Goal: Check status: Verify the current state of an ongoing process or item

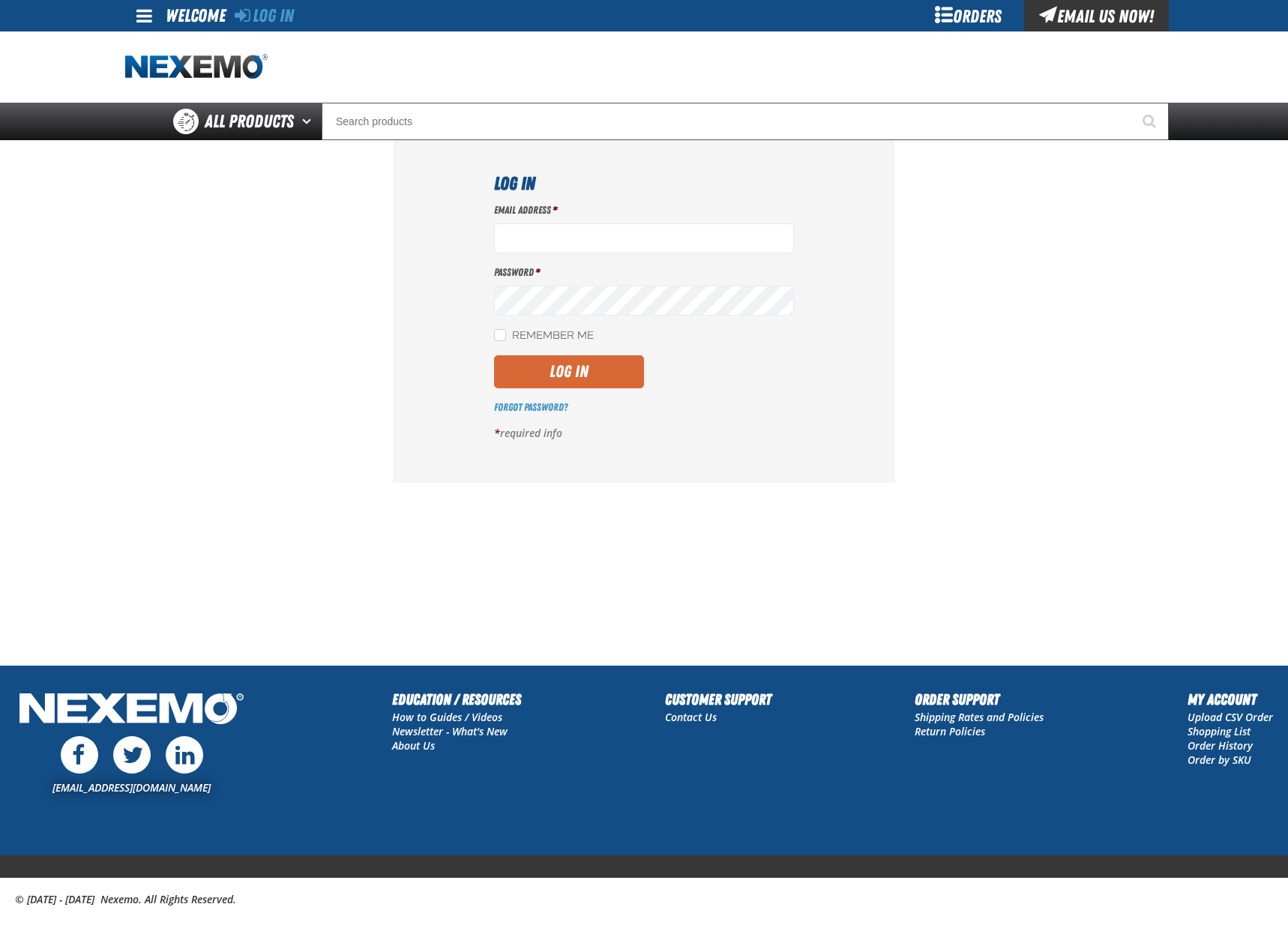
type input "mglazier@vtaig.com"
click at [532, 377] on button "Log In" at bounding box center [569, 372] width 150 height 33
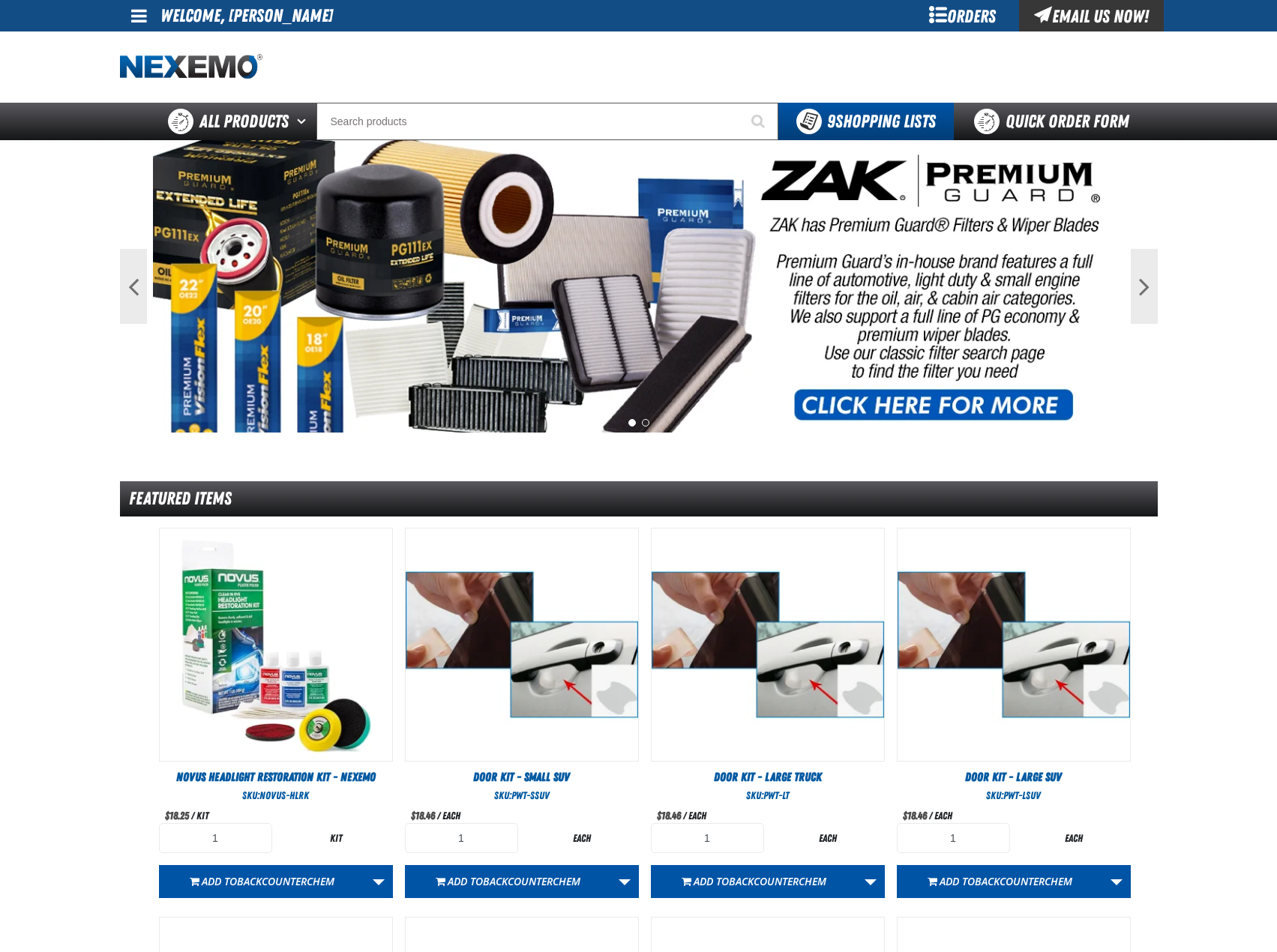
click at [971, 6] on div "Orders" at bounding box center [962, 15] width 112 height 32
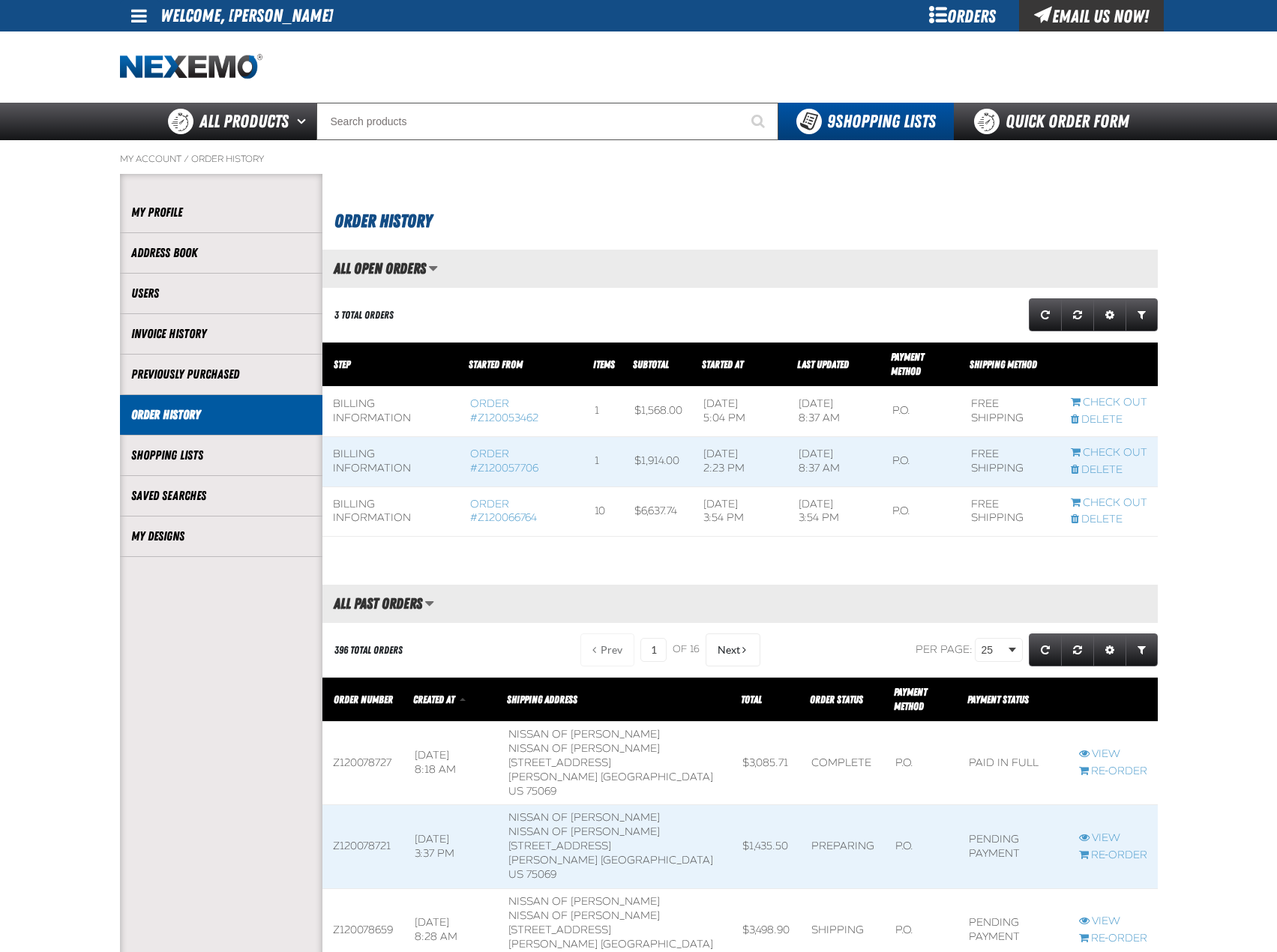
scroll to position [1, 1]
click at [491, 517] on link "Order #Z120066764" at bounding box center [503, 511] width 67 height 27
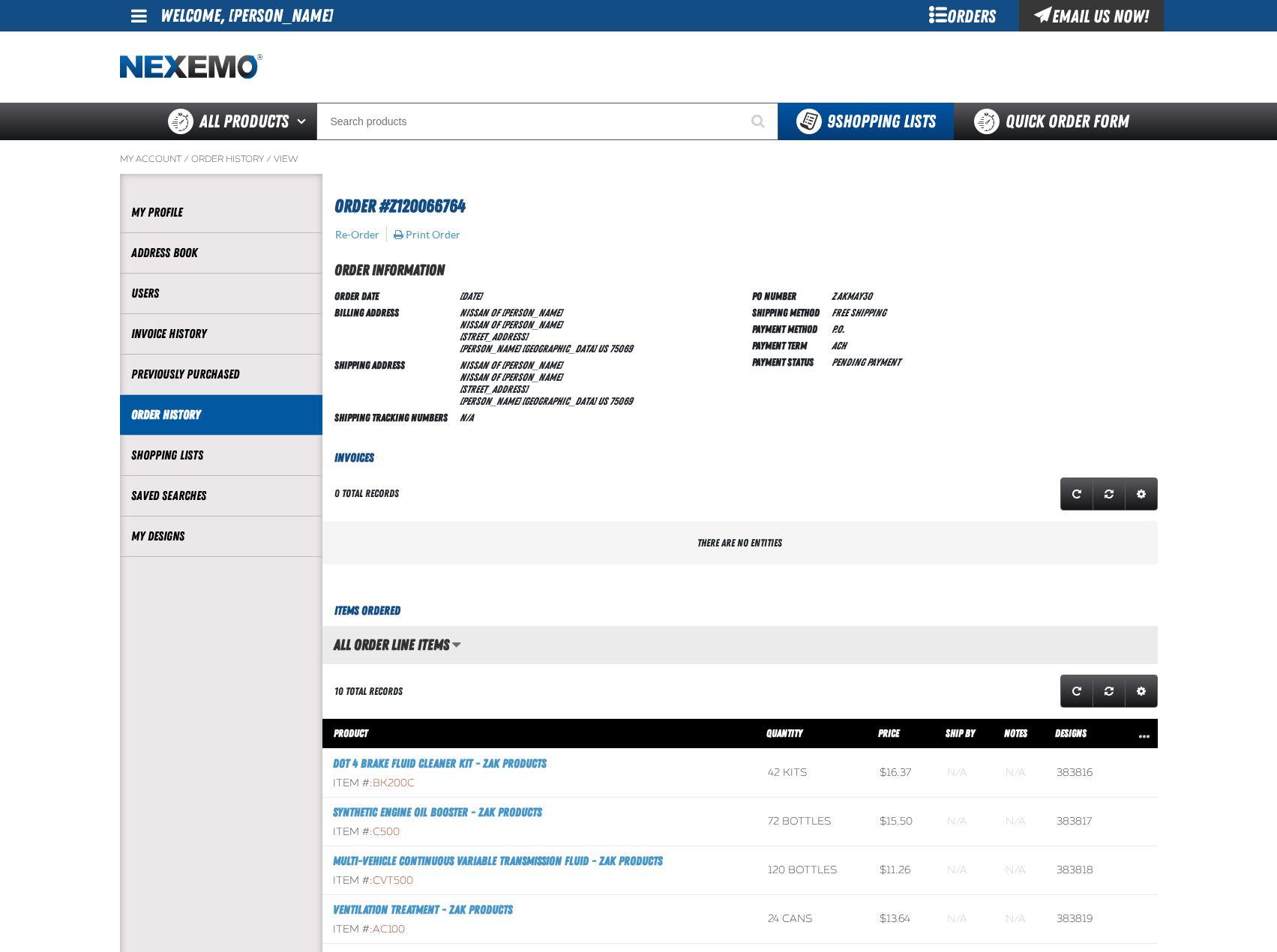
scroll to position [1, 1]
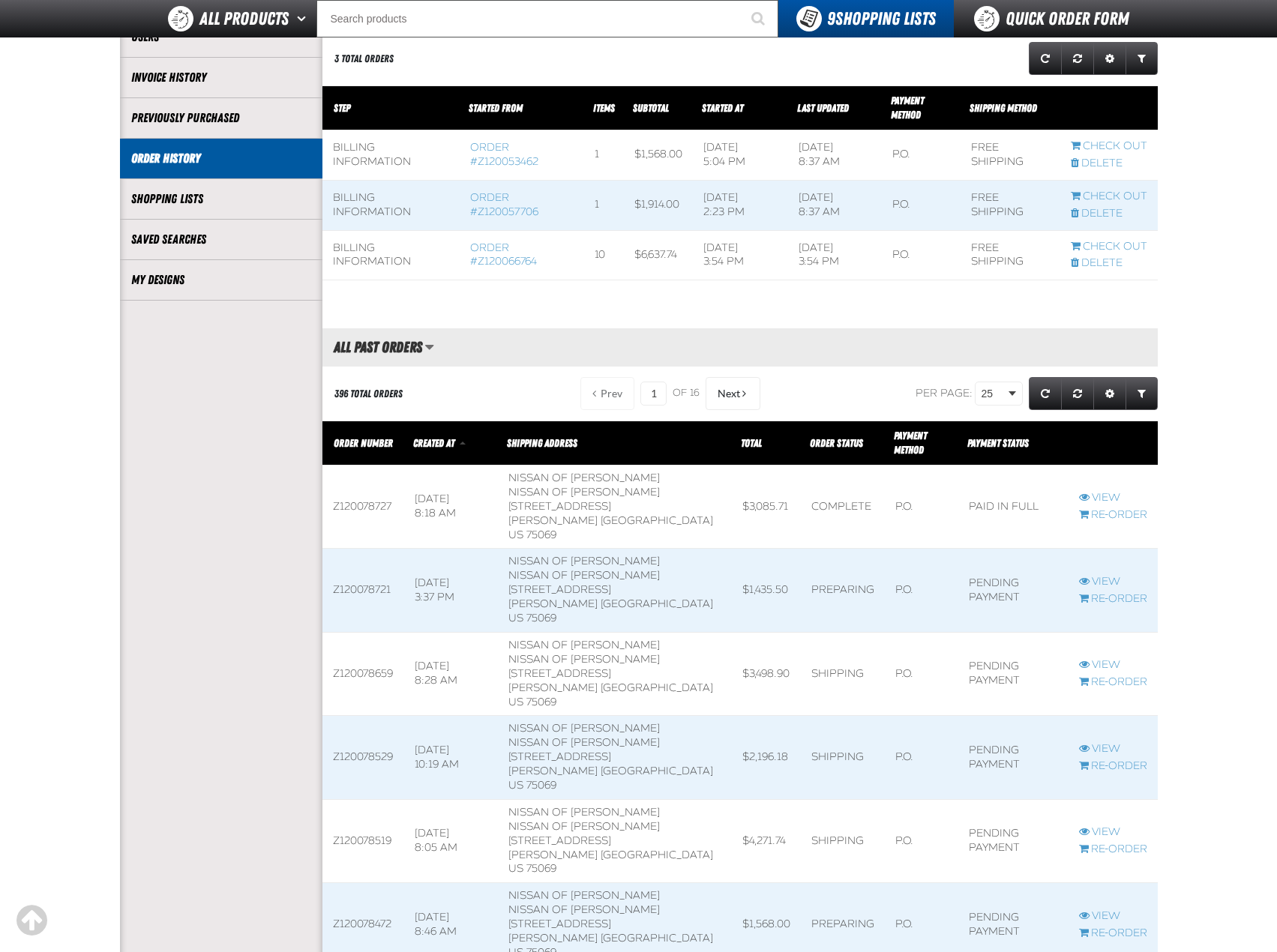
scroll to position [225, 0]
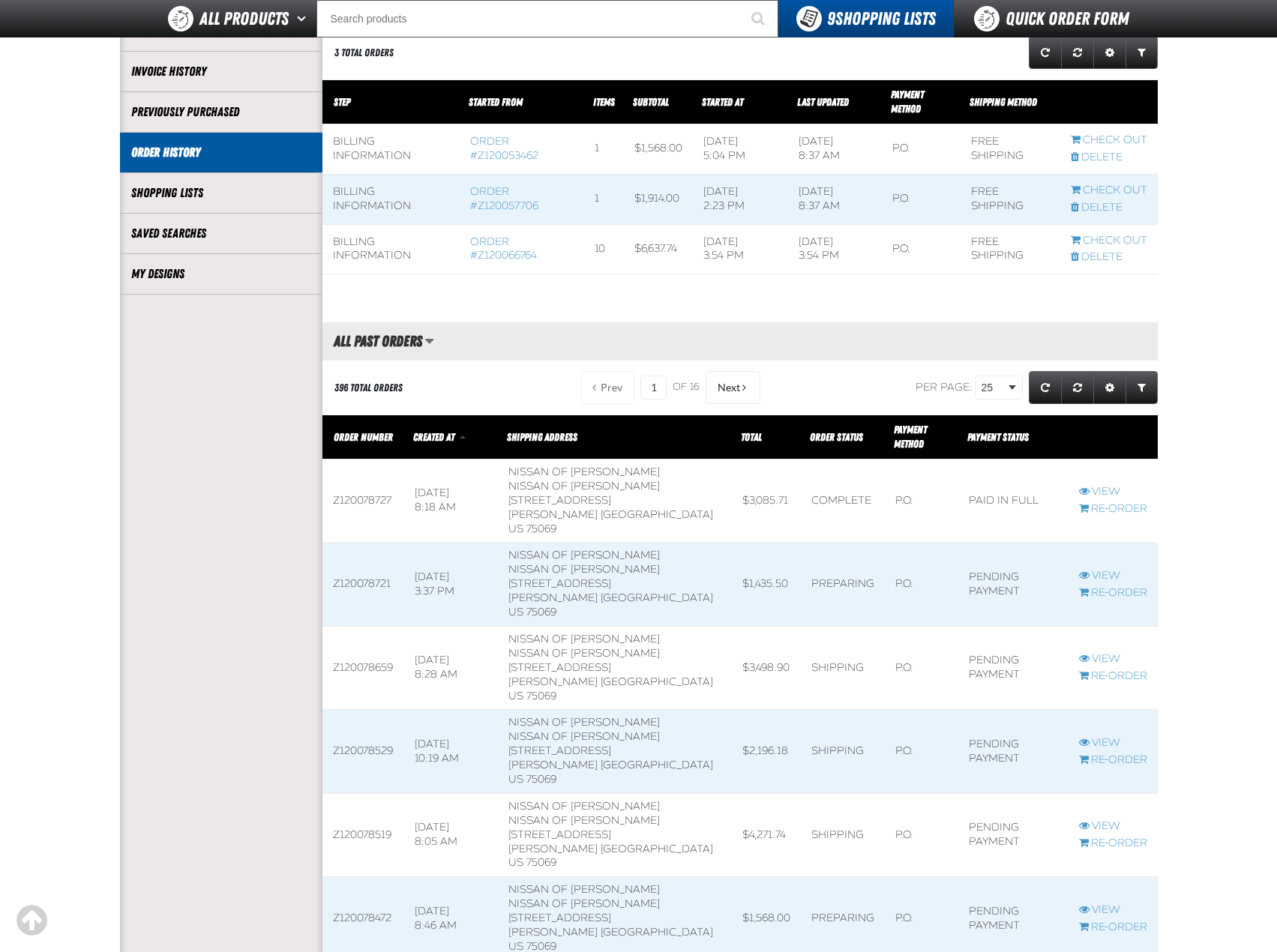
click at [367, 478] on span at bounding box center [363, 500] width 82 height 83
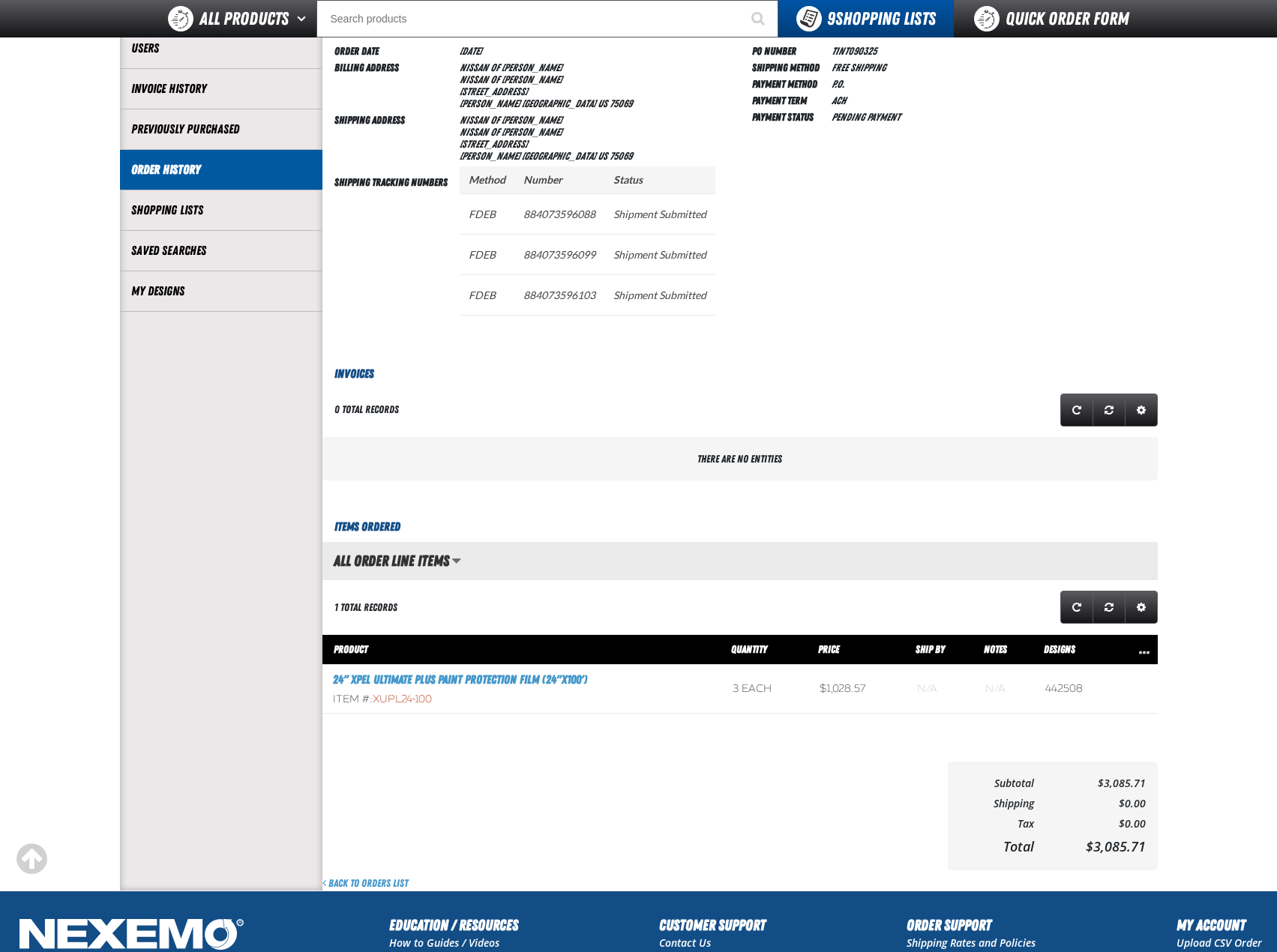
scroll to position [225, 0]
